Goal: Information Seeking & Learning: Learn about a topic

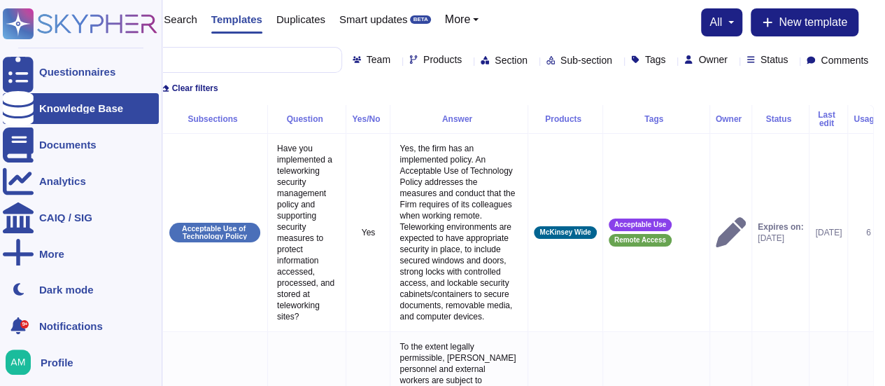
click at [40, 106] on div "Knowledge Base" at bounding box center [81, 108] width 84 height 10
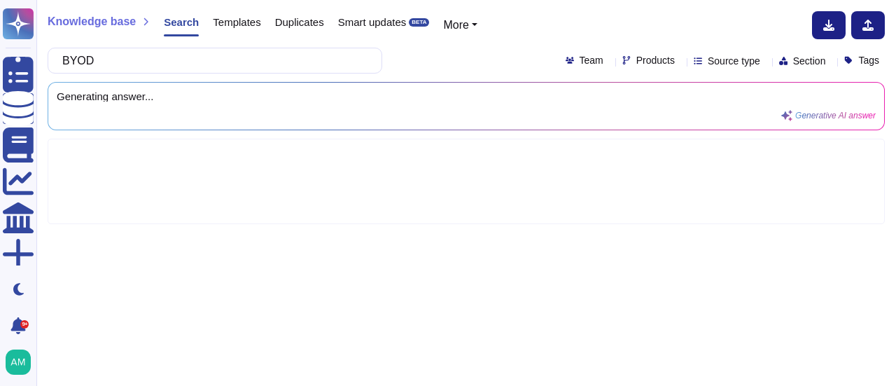
type input "BYOD"
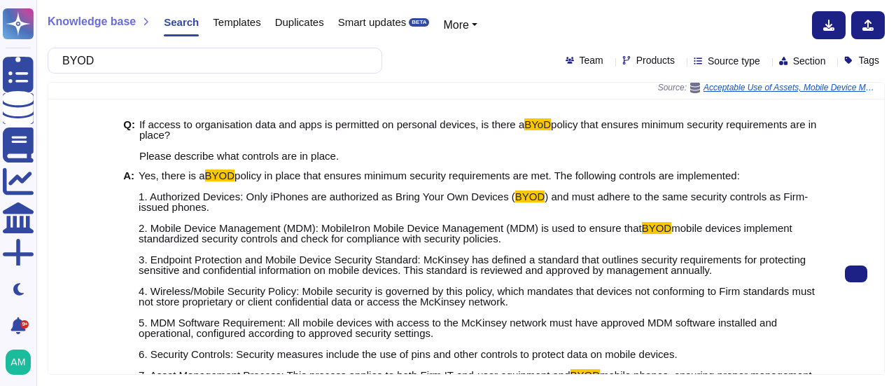
scroll to position [92, 0]
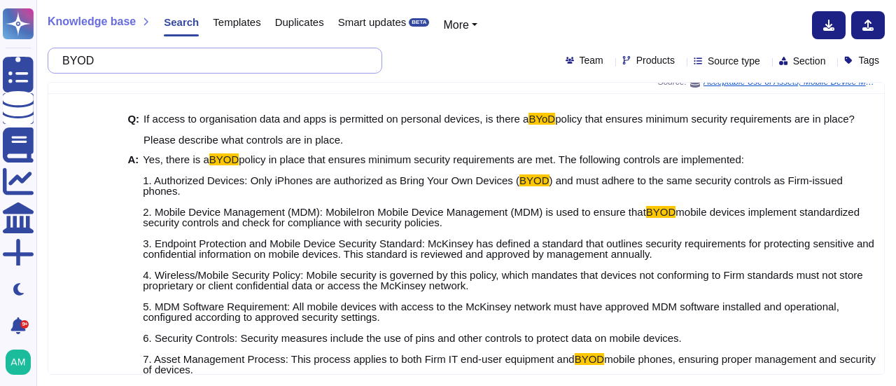
click at [316, 57] on input "BYOD" at bounding box center [211, 60] width 312 height 24
paste input "Is there a clear desk and clear screen policy in place?"
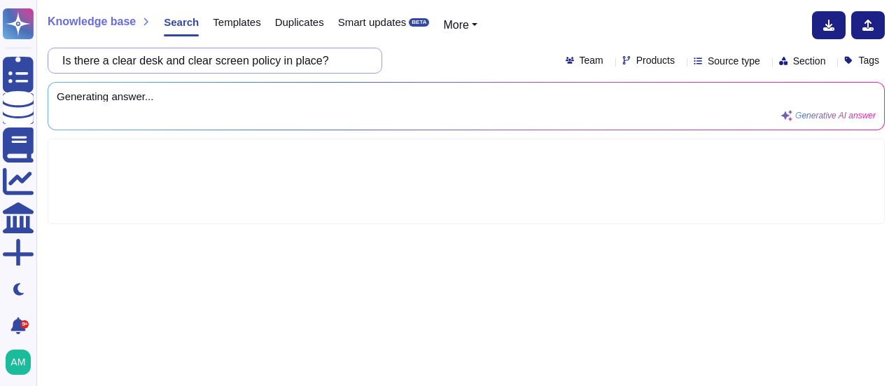
scroll to position [0, 0]
type input "Is there a clear desk and clear screen policy in place?"
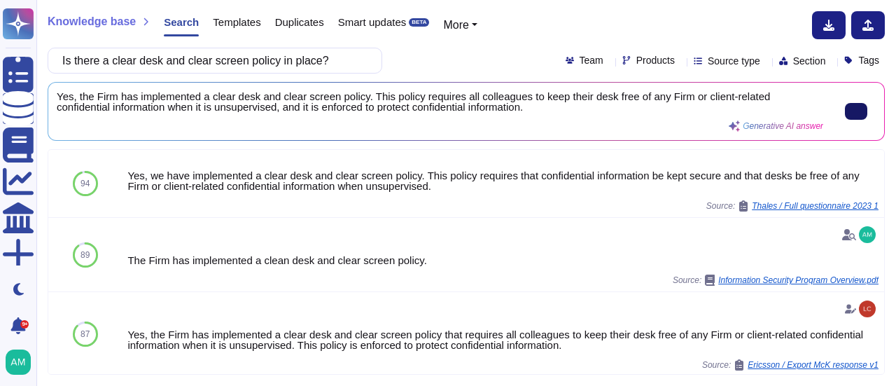
click at [856, 111] on icon at bounding box center [856, 111] width 0 height 0
click at [209, 66] on input "Is there a clear desk and clear screen policy in place?" at bounding box center [211, 60] width 312 height 24
paste input "Are new employees required to change their passwords upon first login"
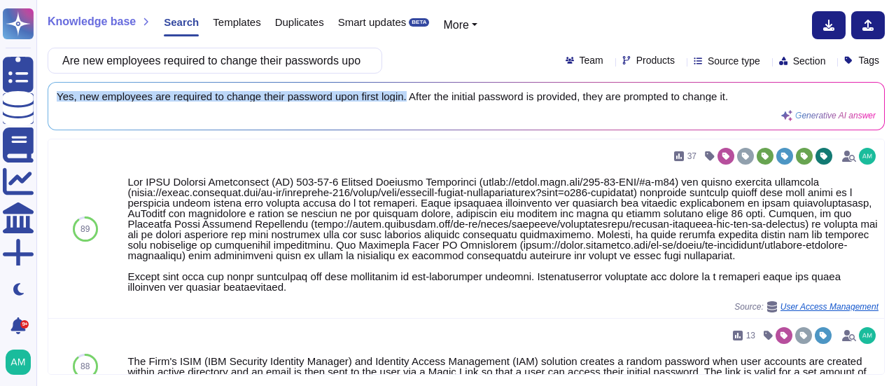
drag, startPoint x: 403, startPoint y: 94, endPoint x: 48, endPoint y: 79, distance: 355.8
click at [48, 79] on div "Knowledge base Search Templates Duplicates Smart updates BETA More Are new empl…" at bounding box center [465, 193] width 859 height 386
copy span "Yes, new employees are required to change their password upon first login."
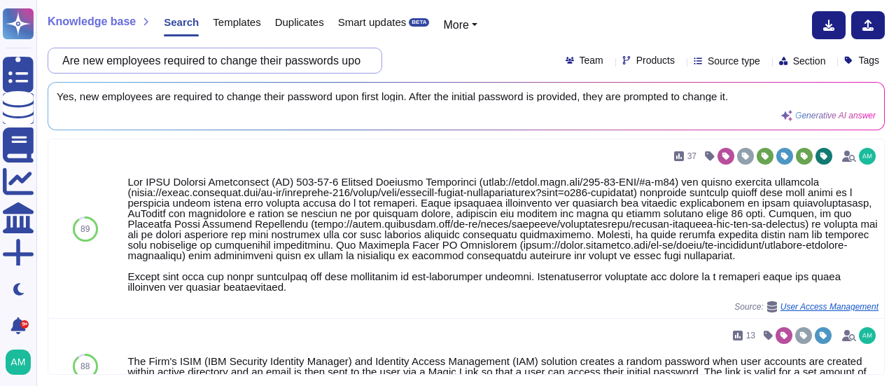
click at [292, 59] on input "Are new employees required to change their passwords upon first login?" at bounding box center [211, 60] width 312 height 24
paste input "employees prohibited from sharing access credentials or passes"
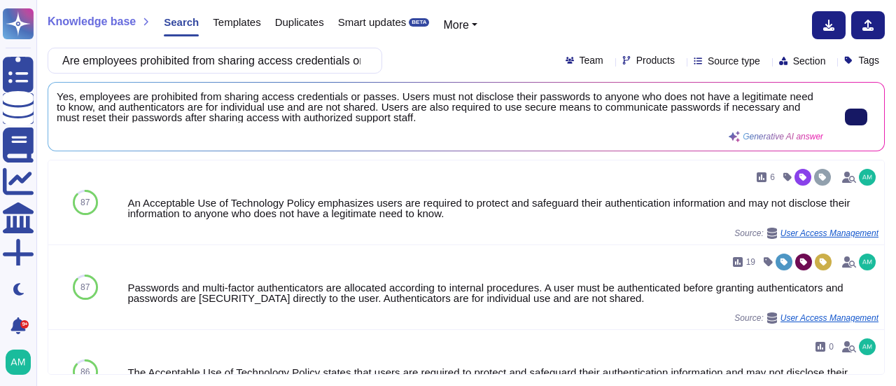
click at [265, 57] on input "Are employees prohibited from sharing access credentials or passes?" at bounding box center [211, 60] width 312 height 24
paste input "What physical controls are in place to prevent unauthorised access or viewing o…"
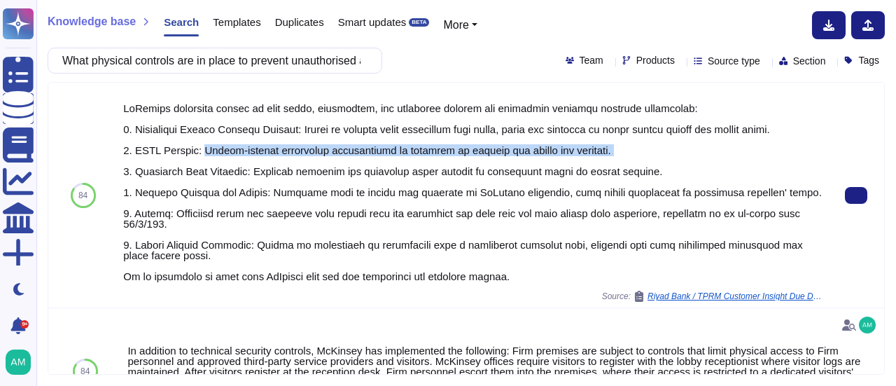
drag, startPoint x: 207, startPoint y: 150, endPoint x: 610, endPoint y: 155, distance: 403.1
click at [610, 155] on div at bounding box center [472, 192] width 699 height 178
copy div "Closed-circuit television surveillance is employed to monitor and secure the pr…"
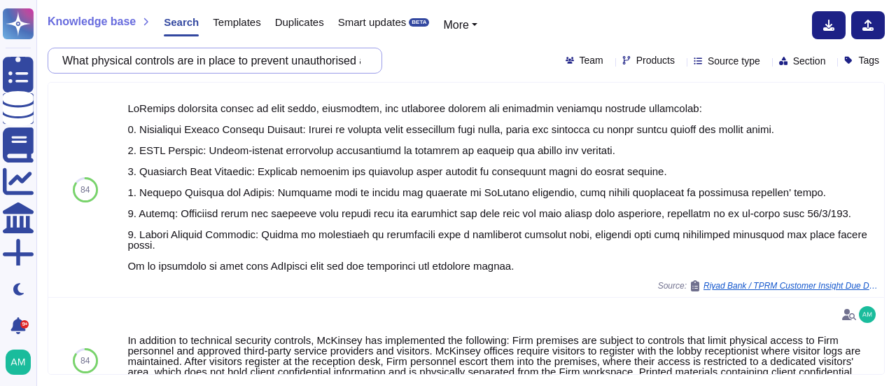
click at [209, 69] on input "What physical controls are in place to prevent unauthorised access or viewing o…" at bounding box center [211, 60] width 312 height 24
paste input "Are fire exits, security doors, and windows connected to an alarm system and al…"
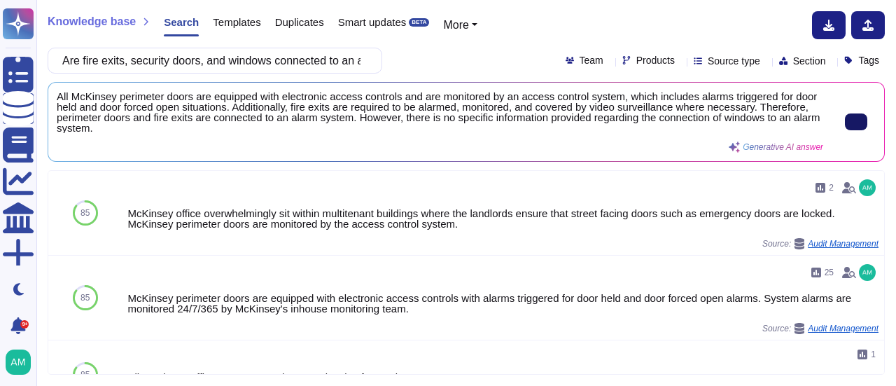
click at [856, 122] on icon at bounding box center [856, 122] width 0 height 0
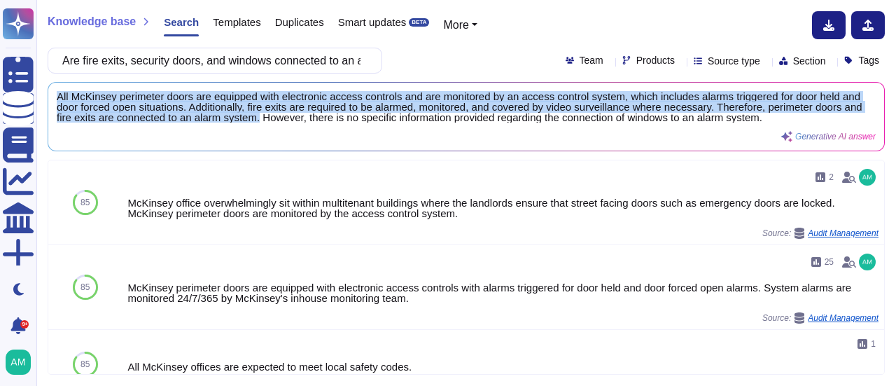
drag, startPoint x: 405, startPoint y: 118, endPoint x: 56, endPoint y: 89, distance: 350.4
click at [56, 89] on div "All McKinsey perimeter doors are equipped with electronic access controls and a…" at bounding box center [465, 117] width 835 height 68
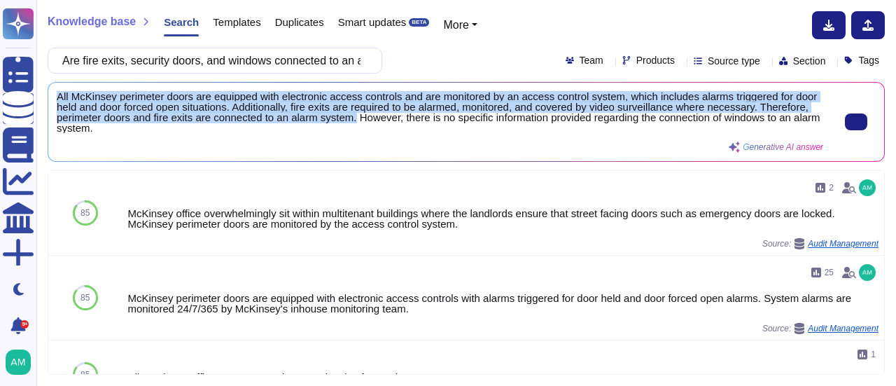
copy span "All McKinsey perimeter doors are equipped with electronic access controls and a…"
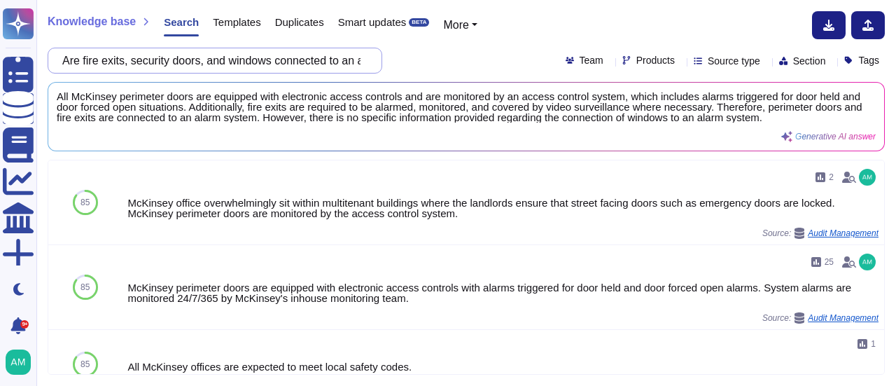
click at [318, 57] on input "Are fire exits, security doors, and windows connected to an alarm system and al…" at bounding box center [211, 60] width 312 height 24
paste input "employees required to scan in when accessing dedicated McKinsey floor"
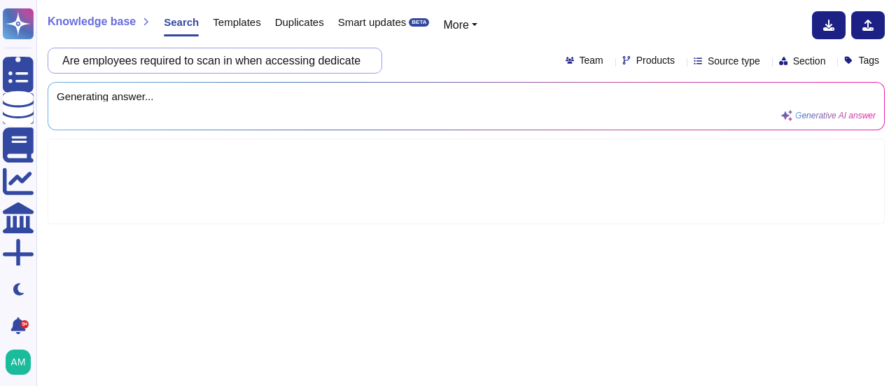
scroll to position [0, 100]
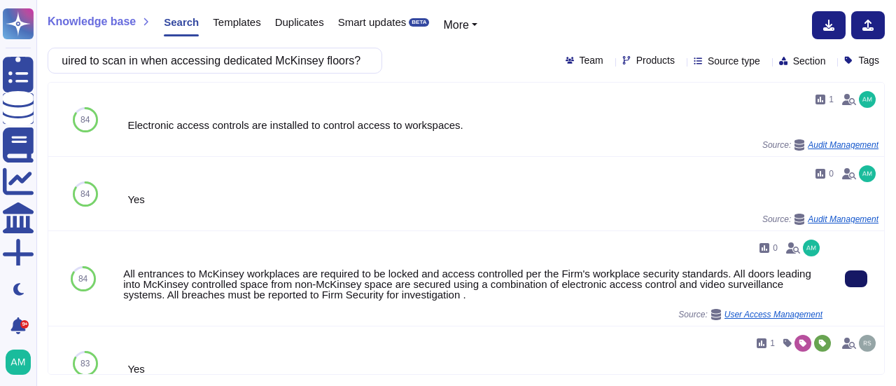
type input "Are employees required to scan in when accessing dedicated McKinsey floors?"
click at [854, 278] on button at bounding box center [856, 278] width 22 height 17
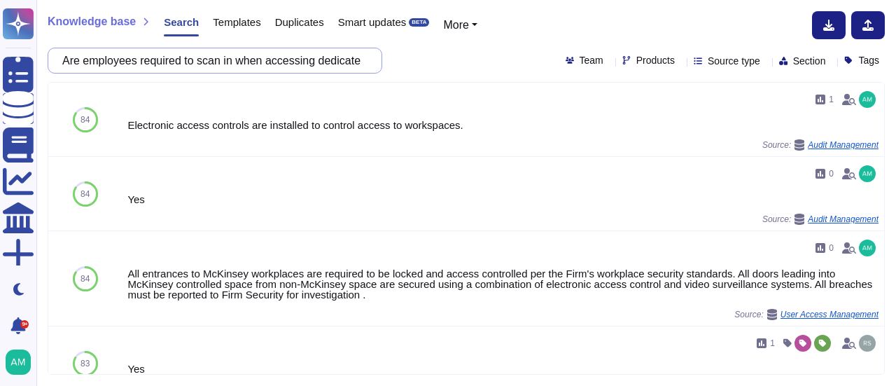
click at [209, 59] on input "Are employees required to scan in when accessing dedicated McKinsey floors?" at bounding box center [211, 60] width 312 height 24
paste input "Do all staff display personal identification badges at all times when in the of…"
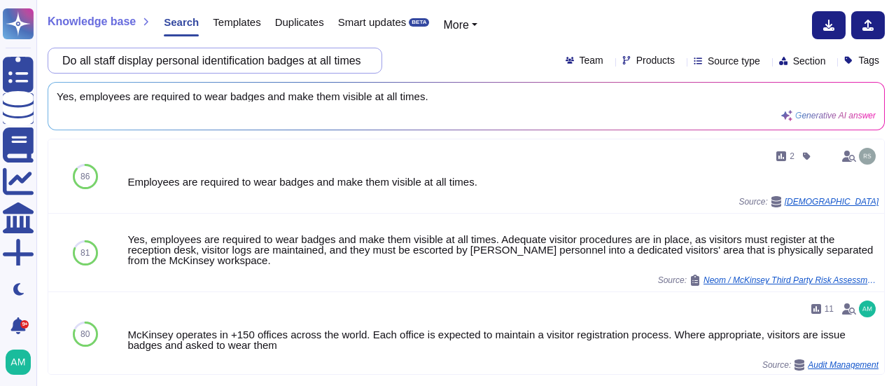
click at [244, 68] on input "Do all staff display personal identification badges at all times when in the of…" at bounding box center [211, 60] width 312 height 24
paste input "How is it ensured that CCTV cameras do not capture desks or computer monitors"
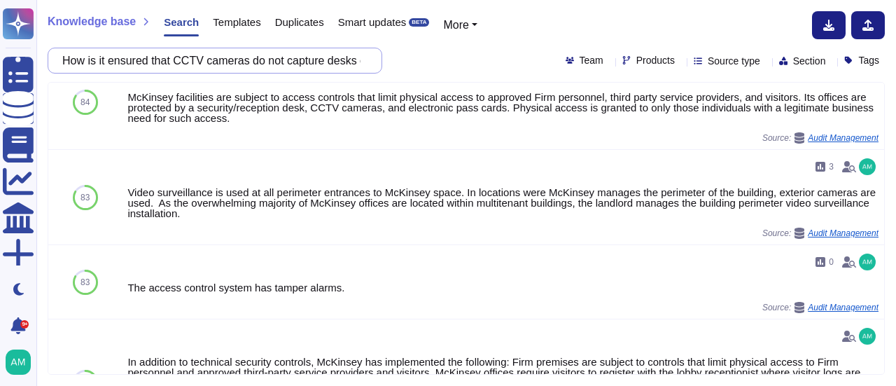
click at [232, 68] on input "How is it ensured that CCTV cameras do not capture desks or computer monitors?" at bounding box center [211, 60] width 312 height 24
paste input "Are employees trained to respond to physical security breache"
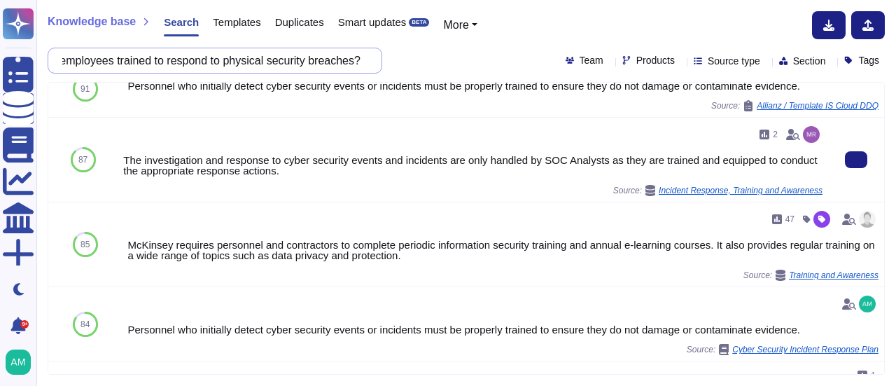
scroll to position [31, 0]
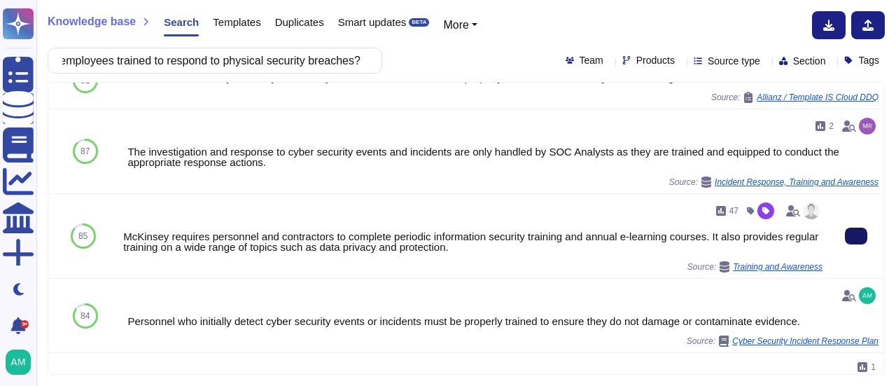
type input "Are employees trained to respond to physical security breaches?"
click at [845, 239] on button at bounding box center [856, 235] width 22 height 17
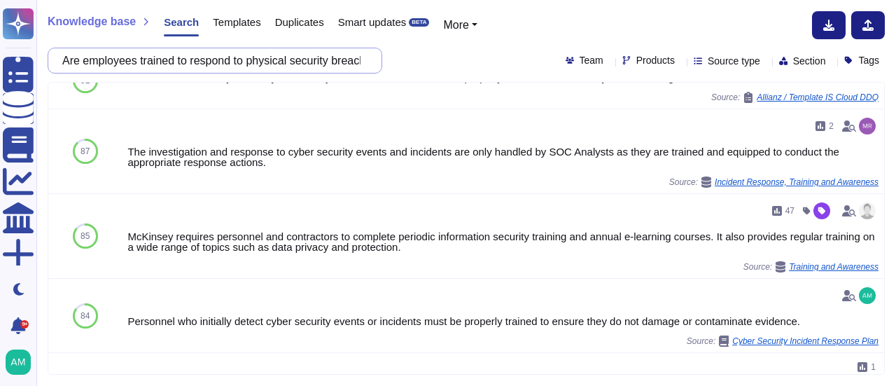
click at [216, 64] on input "Are employees trained to respond to physical security breaches?" at bounding box center [211, 60] width 312 height 24
paste input "Is there a defined process for reporting physical security incident"
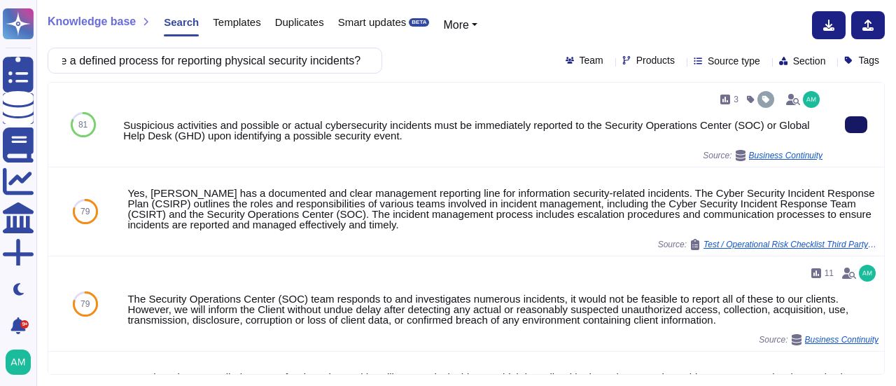
type input "Is there a defined process for reporting physical security incidents?"
click at [856, 125] on icon at bounding box center [856, 125] width 0 height 0
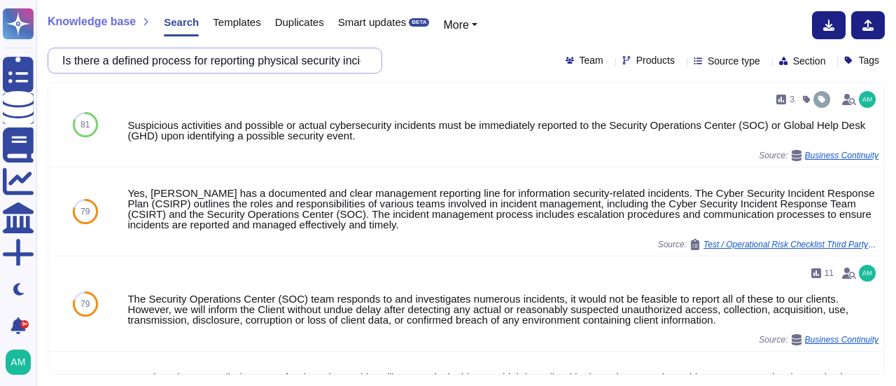
click at [186, 64] on input "Is there a defined process for reporting physical security incidents?" at bounding box center [211, 60] width 312 height 24
paste input "ocumented policy outlining working from home requirements and guideline"
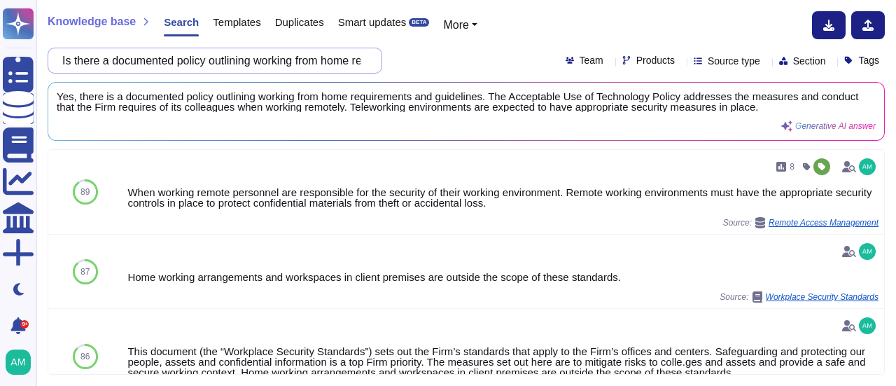
click at [318, 64] on input "Is there a documented policy outlining working from home requirements and guide…" at bounding box center [211, 60] width 312 height 24
paste input "Are doors to the Mckinsey dedicated floor opaque (e.g. wood, metal, frosted gla…"
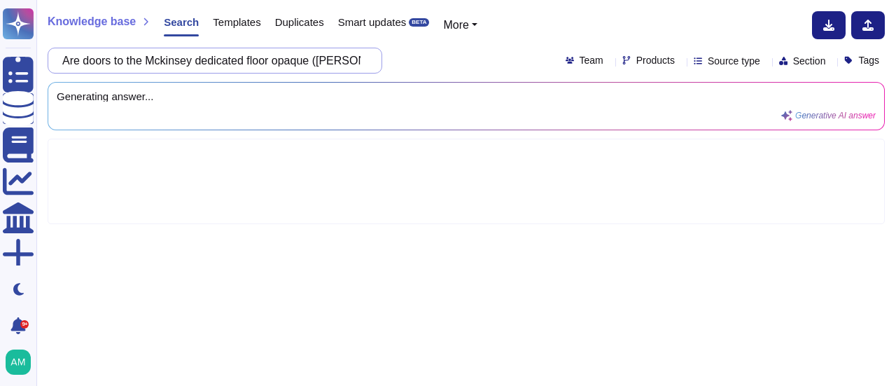
scroll to position [0, 223]
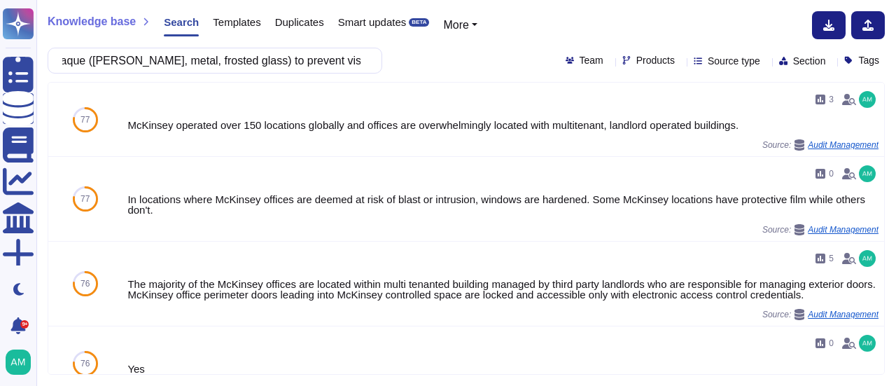
type input "Are doors to the Mckinsey dedicated floor opaque (e.g. wood, metal, frosted gla…"
